Goal: Information Seeking & Learning: Learn about a topic

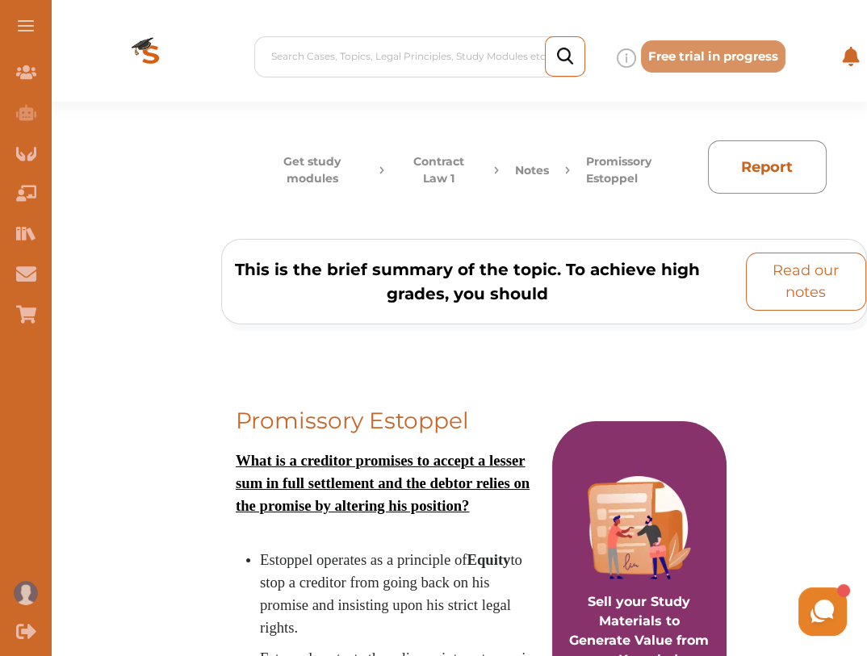
click at [804, 279] on p "Read our notes" at bounding box center [806, 282] width 106 height 44
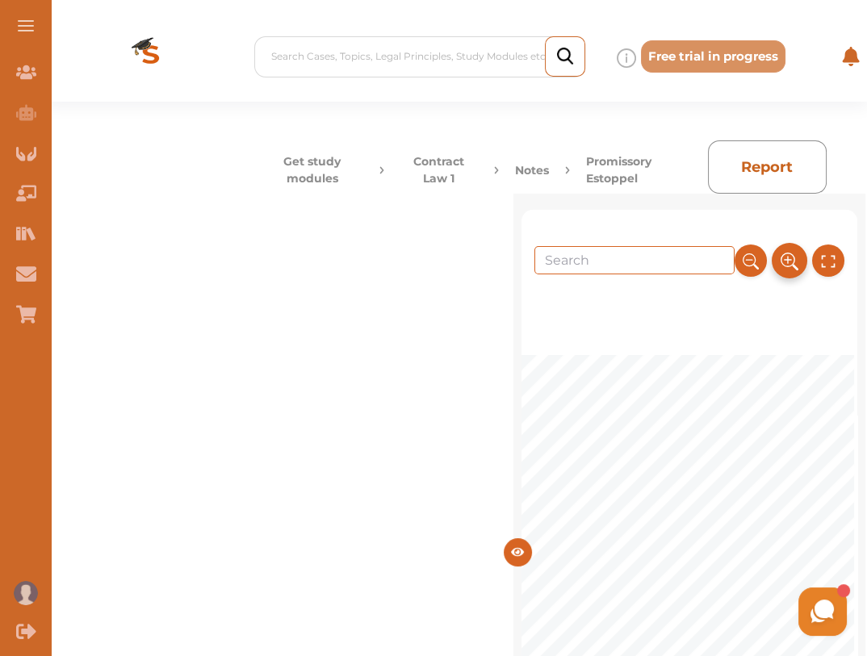
click at [783, 258] on icon at bounding box center [789, 261] width 18 height 27
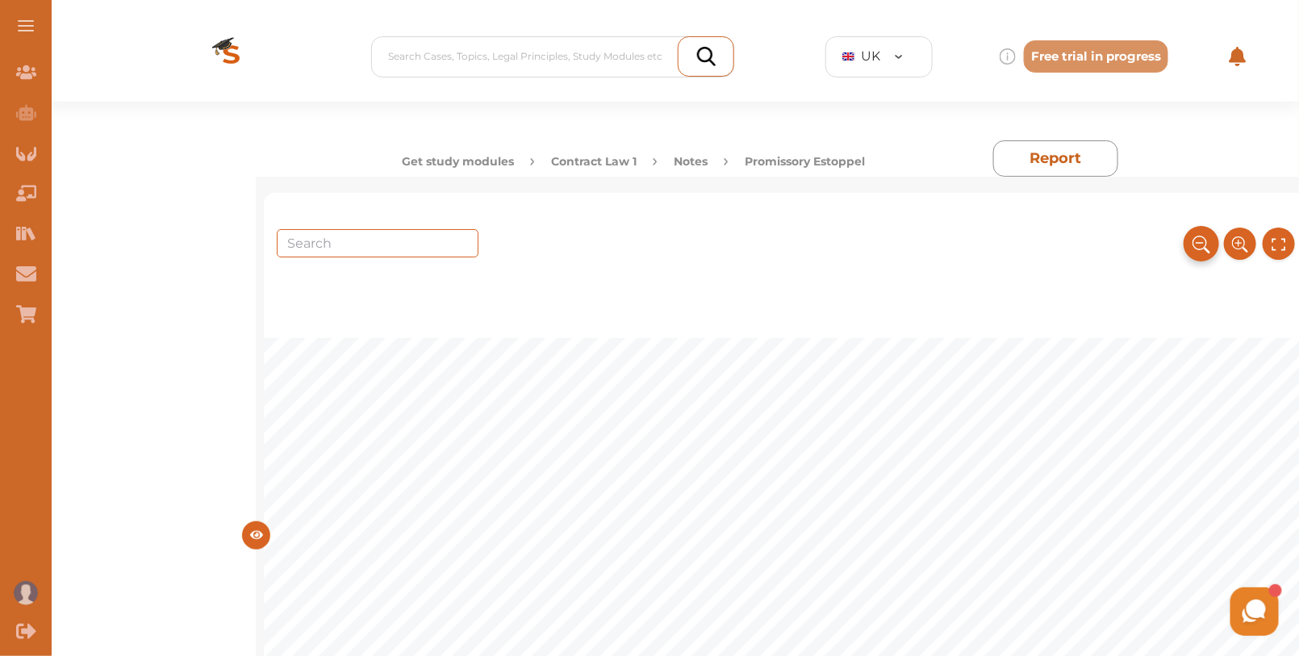
click at [866, 249] on icon at bounding box center [1202, 244] width 18 height 27
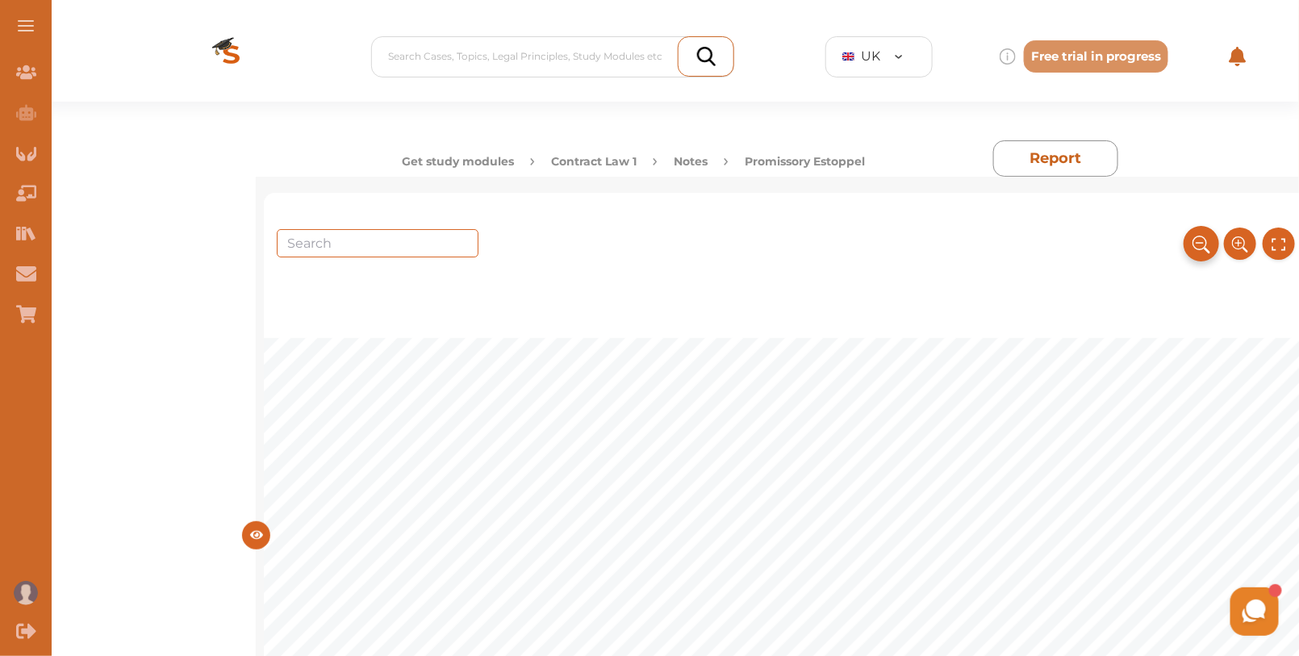
click at [866, 249] on icon at bounding box center [1202, 244] width 18 height 27
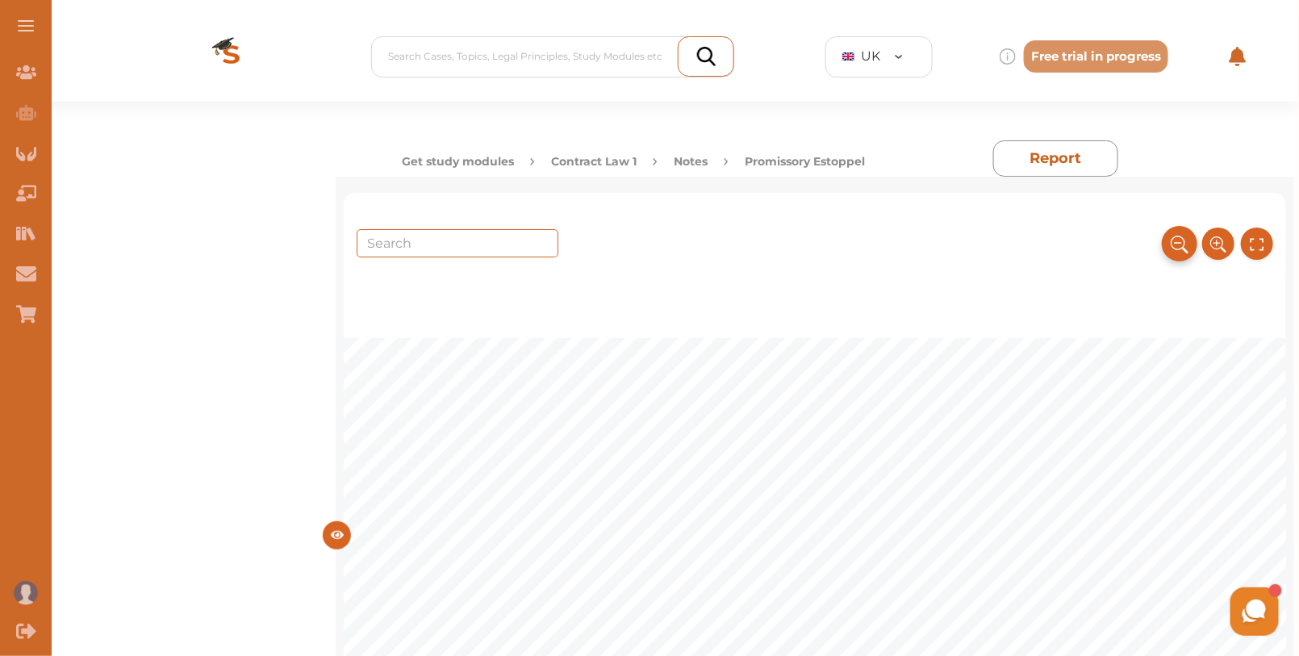
click at [866, 249] on div at bounding box center [1219, 233] width 110 height 52
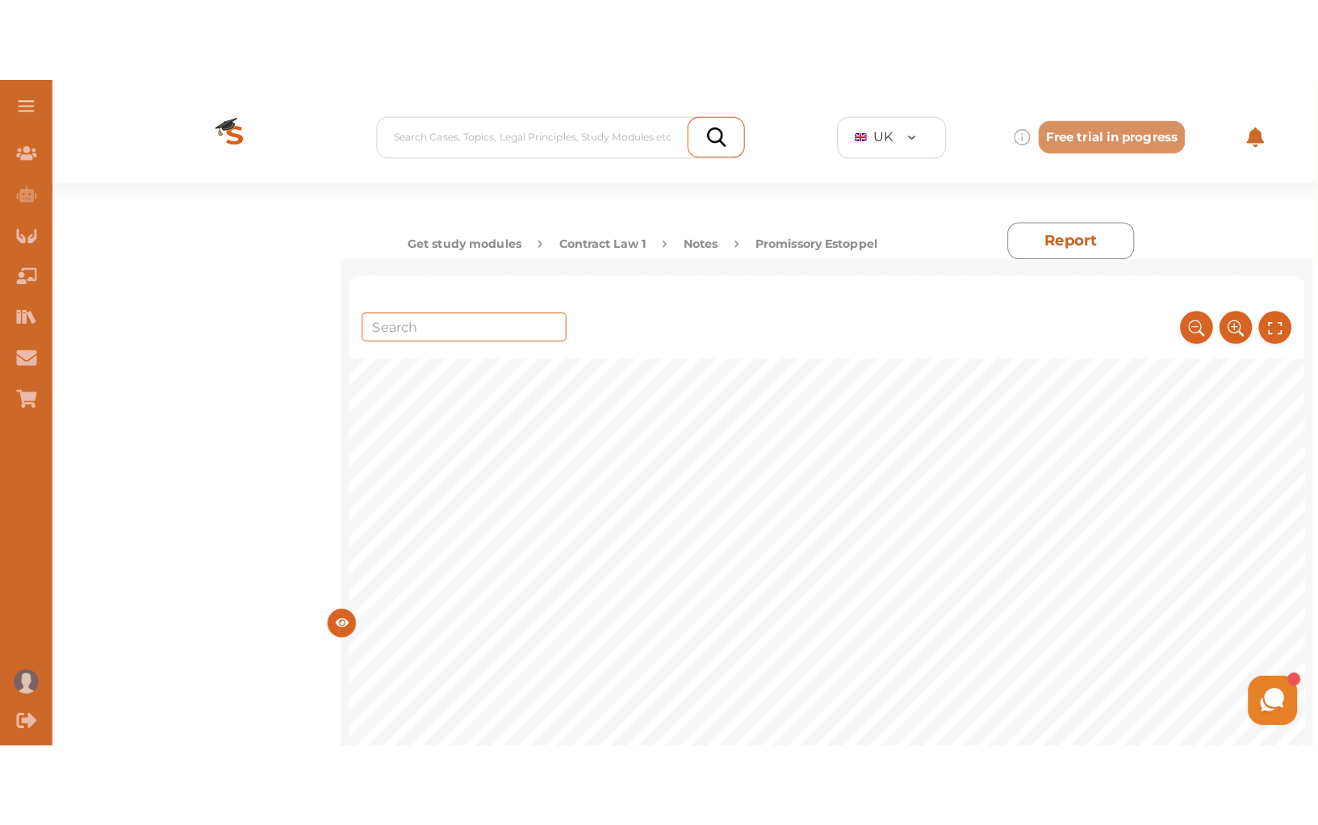
scroll to position [655, 0]
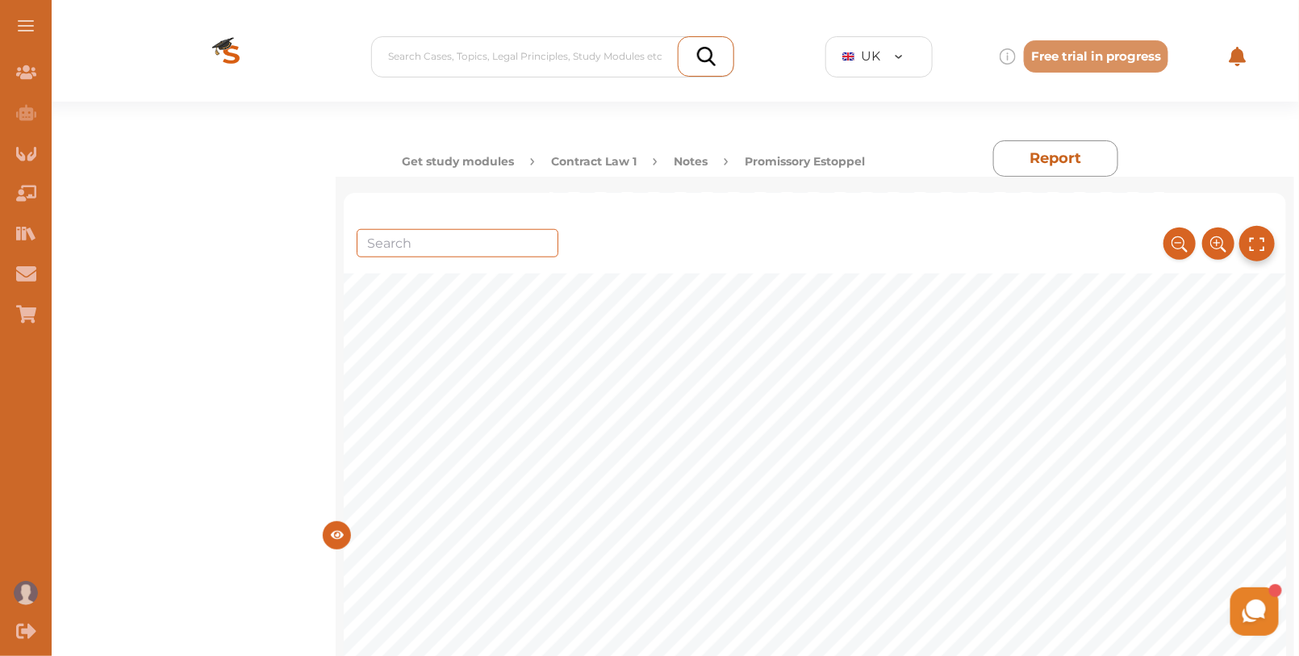
click at [866, 237] on icon at bounding box center [1257, 244] width 18 height 27
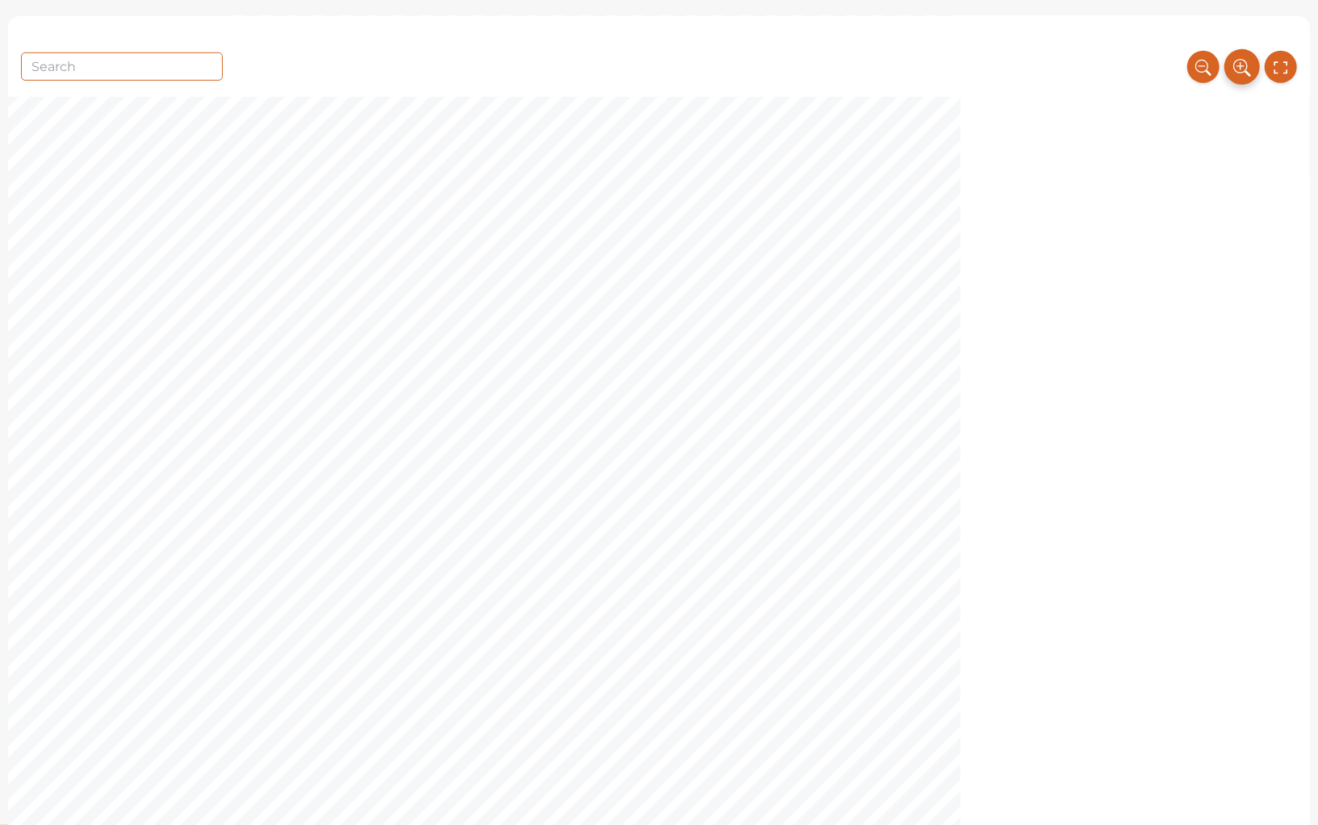
click at [866, 64] on icon at bounding box center [1242, 67] width 18 height 27
click at [866, 65] on icon at bounding box center [1242, 67] width 18 height 27
click at [866, 65] on icon at bounding box center [1203, 67] width 18 height 27
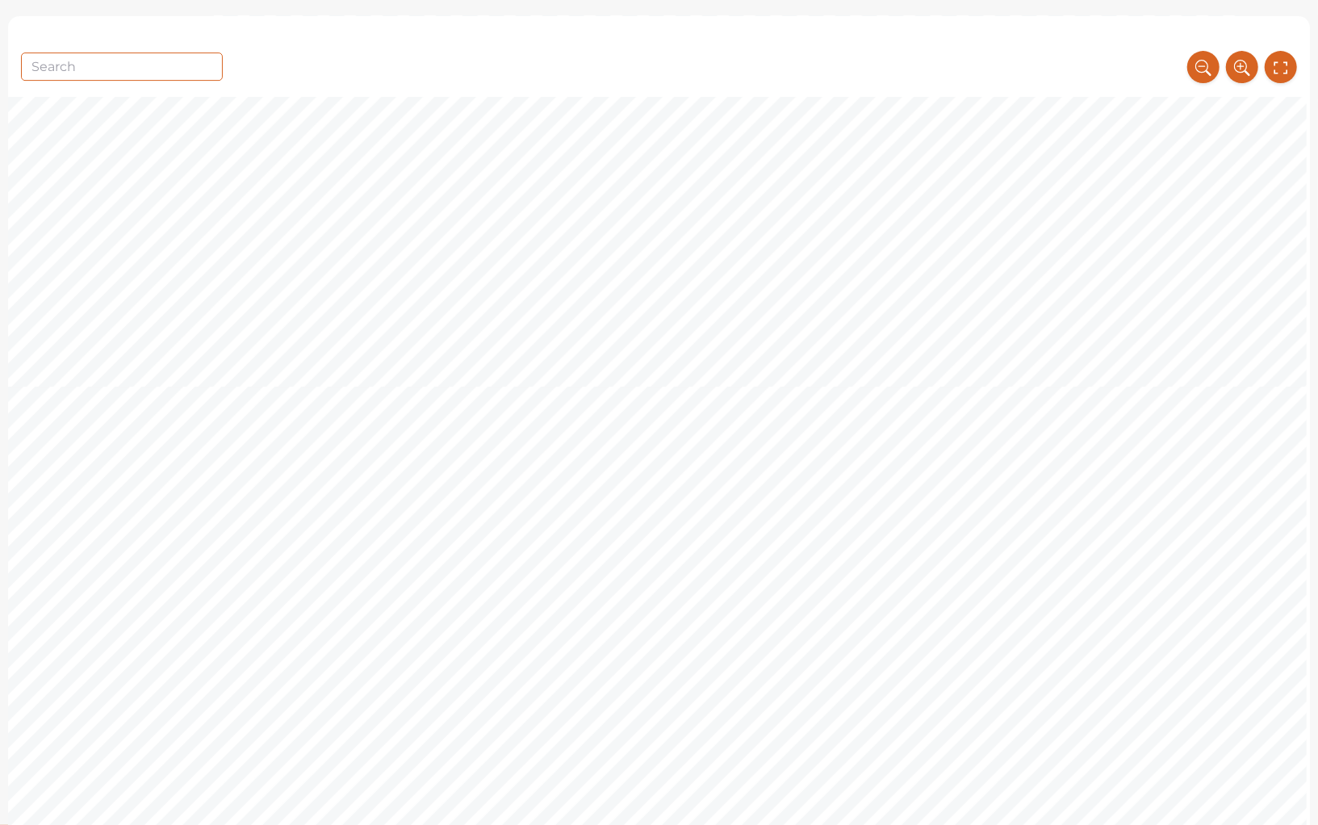
scroll to position [3588, 0]
click at [102, 69] on input "text" at bounding box center [122, 66] width 202 height 28
type input "ESTOPPEL"
click at [42, 58] on input "ESTOPPEL" at bounding box center [122, 66] width 202 height 28
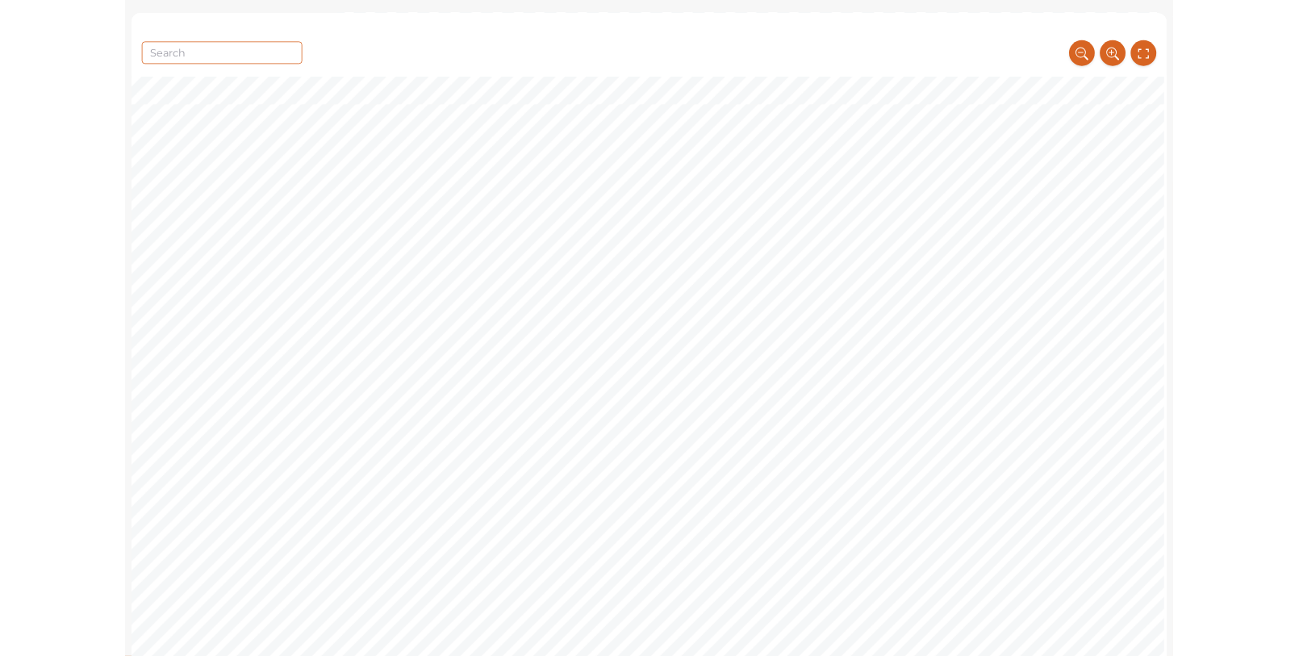
scroll to position [9380, 0]
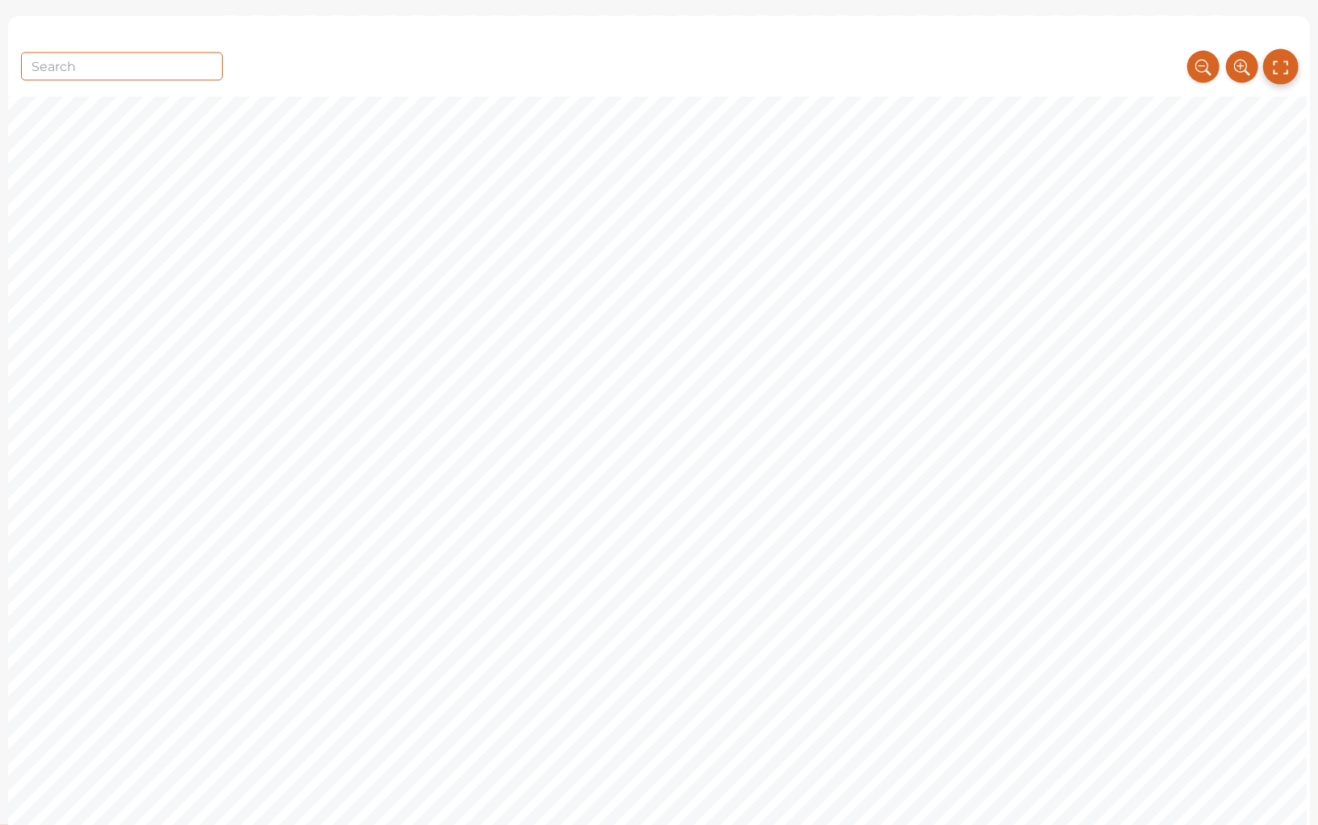
click at [866, 63] on icon at bounding box center [1281, 67] width 18 height 27
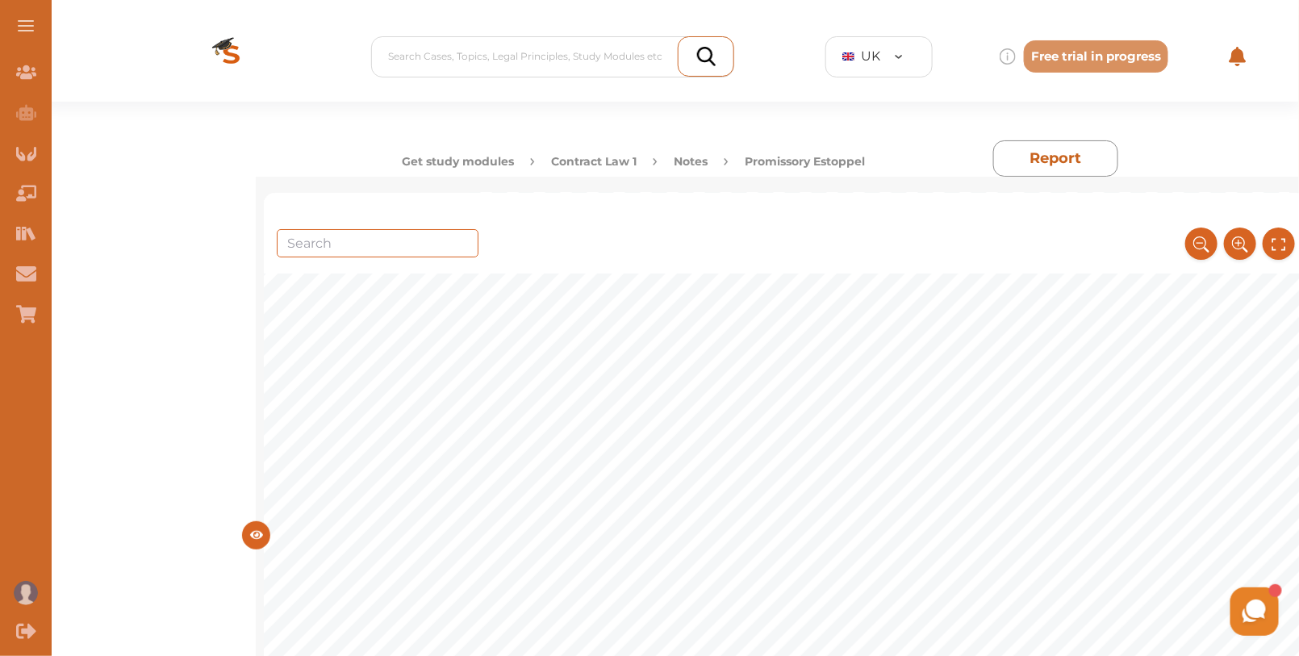
click at [224, 60] on img at bounding box center [231, 56] width 129 height 90
